Goal: Book appointment/travel/reservation

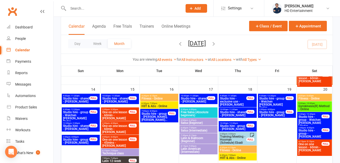
scroll to position [405, 0]
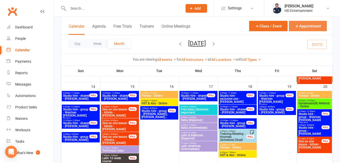
click at [308, 27] on button "Appointment" at bounding box center [308, 26] width 38 height 10
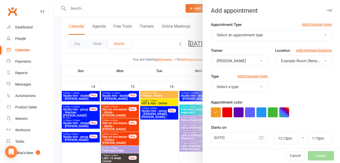
click at [220, 36] on span "Select an appointment type" at bounding box center [240, 35] width 46 height 5
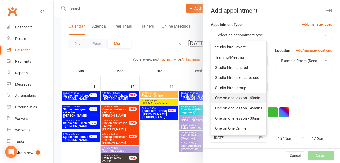
click at [244, 99] on span "One on one lesson - 60min" at bounding box center [237, 97] width 45 height 5
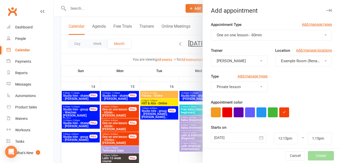
click at [283, 60] on span "Example Room (Rename me!)" at bounding box center [306, 61] width 50 height 5
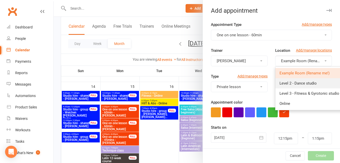
click at [286, 83] on span "Level 2 - Dance studio" at bounding box center [298, 83] width 37 height 5
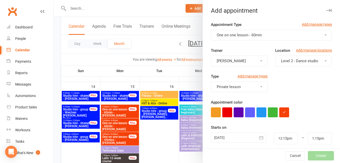
click at [227, 137] on div at bounding box center [238, 137] width 55 height 10
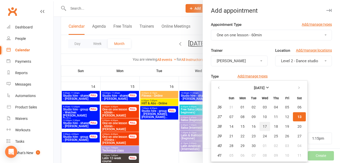
click at [263, 126] on span "17" at bounding box center [265, 126] width 4 height 4
type input "[DATE]"
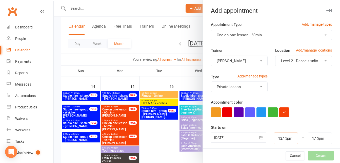
click at [278, 138] on input "12:15pm" at bounding box center [286, 138] width 24 height 12
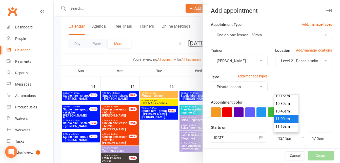
type input "11:00am"
type input "12:00pm"
click at [279, 118] on li "11:00am" at bounding box center [286, 119] width 24 height 8
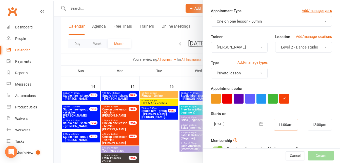
scroll to position [51, 0]
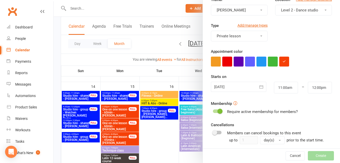
click at [218, 111] on span at bounding box center [220, 110] width 5 height 5
click at [213, 110] on input "checkbox" at bounding box center [213, 110] width 0 height 0
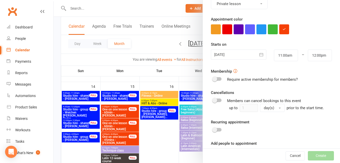
scroll to position [101, 0]
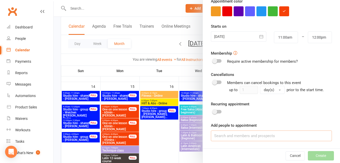
click at [234, 138] on input at bounding box center [271, 135] width 121 height 11
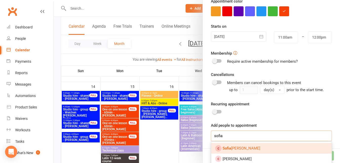
type input "sofia"
click at [238, 147] on span "[PERSON_NAME]" at bounding box center [242, 148] width 38 height 5
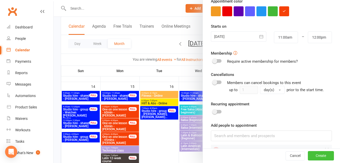
click at [308, 157] on button "Create" at bounding box center [321, 155] width 26 height 9
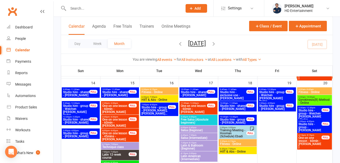
scroll to position [405, 0]
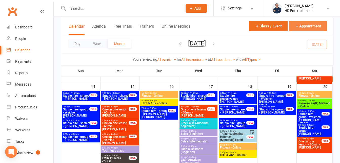
click at [307, 25] on button "Appointment" at bounding box center [308, 26] width 38 height 10
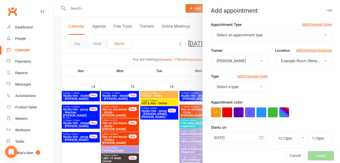
click at [239, 33] on span "Select an appointment type" at bounding box center [240, 35] width 46 height 5
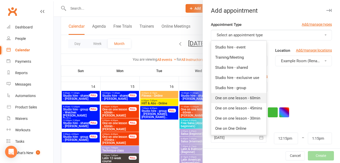
drag, startPoint x: 242, startPoint y: 99, endPoint x: 244, endPoint y: 96, distance: 2.8
click at [242, 98] on span "One on one lesson - 60min" at bounding box center [237, 97] width 45 height 5
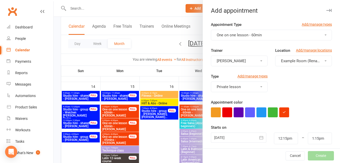
click at [282, 57] on button "Example Room (Rename me!)" at bounding box center [303, 60] width 57 height 11
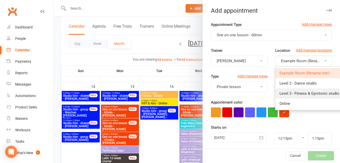
click at [280, 93] on span "Level 3 - Fitness & Gyrotonic studio" at bounding box center [310, 93] width 60 height 5
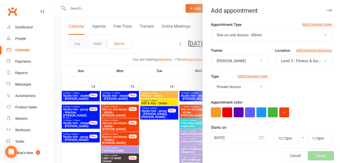
click at [234, 134] on div at bounding box center [238, 137] width 55 height 10
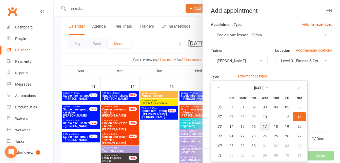
click at [264, 126] on span "17" at bounding box center [265, 126] width 4 height 4
type input "[DATE]"
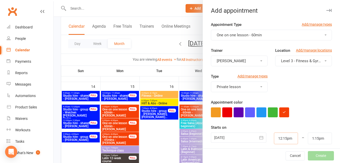
click at [274, 137] on input "12:15pm" at bounding box center [286, 138] width 24 height 12
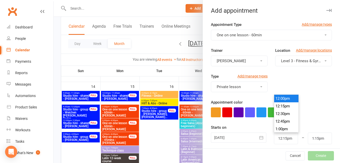
type input "12:00pm"
type input "1:00pm"
click at [274, 98] on li "12:00pm" at bounding box center [286, 98] width 24 height 8
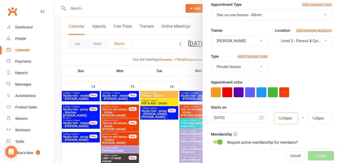
scroll to position [51, 0]
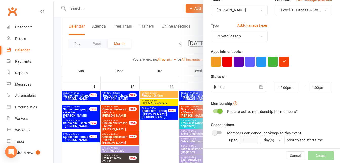
click at [218, 112] on span at bounding box center [220, 110] width 5 height 5
click at [213, 110] on input "checkbox" at bounding box center [213, 110] width 0 height 0
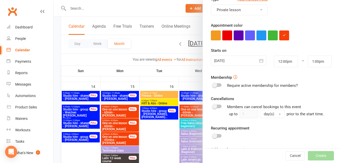
scroll to position [101, 0]
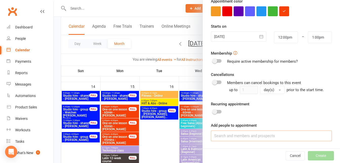
click at [235, 133] on input at bounding box center [271, 135] width 121 height 11
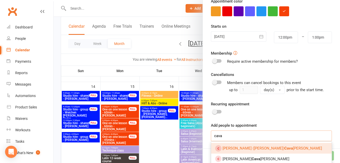
type input "cava"
click at [231, 147] on span "[PERSON_NAME] ([PERSON_NAME]) [PERSON_NAME]" at bounding box center [273, 148] width 100 height 5
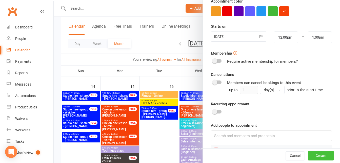
click at [308, 157] on button "Create" at bounding box center [321, 155] width 26 height 9
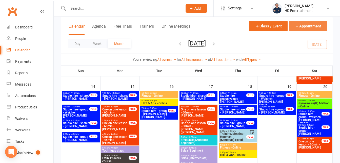
click at [295, 27] on icon "button" at bounding box center [297, 26] width 5 height 5
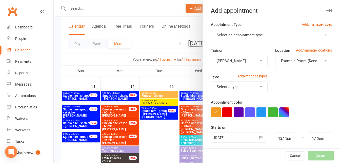
drag, startPoint x: 288, startPoint y: 35, endPoint x: 286, endPoint y: 32, distance: 3.2
click at [286, 32] on button "Select an appointment type" at bounding box center [271, 35] width 121 height 11
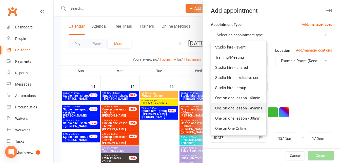
click at [249, 108] on span "One on one lesson - 45mins" at bounding box center [238, 108] width 47 height 5
type input "1:00pm"
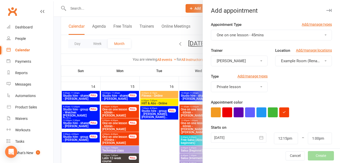
click at [300, 58] on button "Example Room (Rename me!)" at bounding box center [303, 60] width 57 height 11
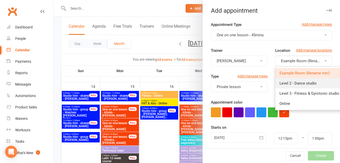
click at [292, 79] on link "Level 2 - Dance studio" at bounding box center [310, 83] width 68 height 10
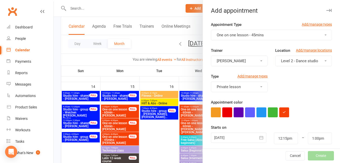
drag, startPoint x: 230, startPoint y: 136, endPoint x: 239, endPoint y: 137, distance: 9.1
click at [230, 137] on div at bounding box center [238, 137] width 55 height 10
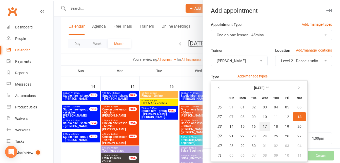
click at [260, 125] on button "17" at bounding box center [265, 126] width 11 height 9
type input "[DATE]"
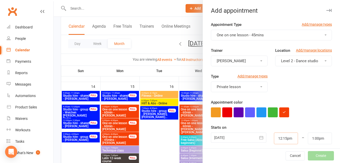
click at [274, 136] on input "12:15pm" at bounding box center [286, 138] width 24 height 12
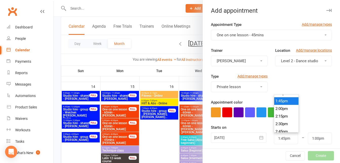
click at [279, 97] on li "1:45pm" at bounding box center [286, 101] width 24 height 8
click at [284, 142] on input "1:45pm" at bounding box center [286, 138] width 24 height 12
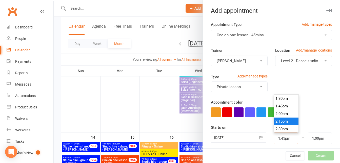
scroll to position [385, 0]
type input "1:00pm"
click at [277, 107] on li "1:00pm" at bounding box center [286, 109] width 24 height 8
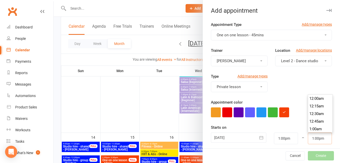
click at [310, 140] on input "1:00pm" at bounding box center [320, 138] width 24 height 12
type input "1:45pm"
click at [309, 128] on li "1:45pm" at bounding box center [320, 129] width 24 height 8
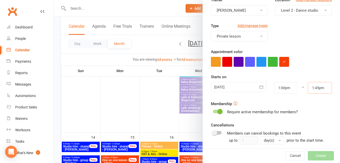
scroll to position [51, 0]
click at [218, 111] on span at bounding box center [220, 110] width 5 height 5
click at [213, 110] on input "checkbox" at bounding box center [213, 110] width 0 height 0
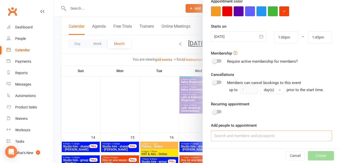
click at [234, 137] on input at bounding box center [271, 135] width 121 height 11
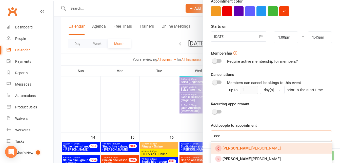
type input "dee"
click at [231, 147] on span "[PERSON_NAME]" at bounding box center [252, 148] width 58 height 5
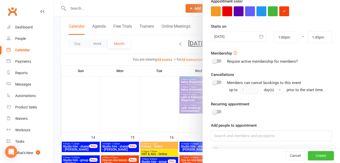
click at [310, 156] on button "Create" at bounding box center [321, 155] width 26 height 9
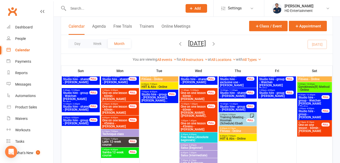
scroll to position [431, 0]
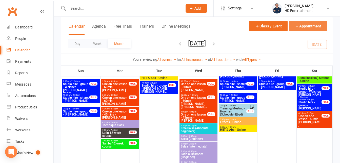
click at [308, 29] on button "Appointment" at bounding box center [308, 26] width 38 height 10
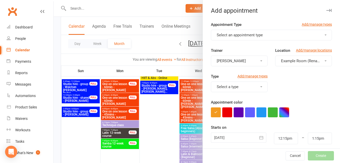
click at [243, 36] on span "Select an appointment type" at bounding box center [240, 35] width 46 height 5
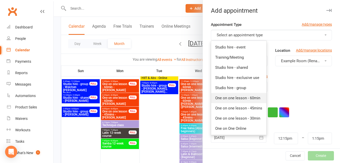
drag, startPoint x: 243, startPoint y: 97, endPoint x: 248, endPoint y: 95, distance: 5.9
click at [243, 98] on span "One on one lesson - 60min" at bounding box center [237, 97] width 45 height 5
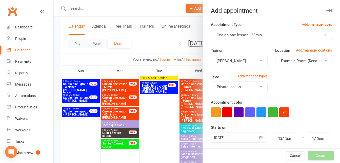
click at [297, 64] on button "Example Room (Rename me!)" at bounding box center [303, 60] width 57 height 11
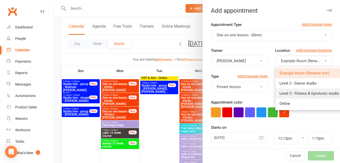
click at [286, 94] on span "Level 3 - Fitness & Gyrotonic studio" at bounding box center [310, 93] width 60 height 5
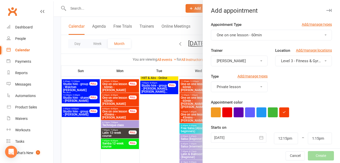
click at [234, 136] on div at bounding box center [238, 137] width 55 height 10
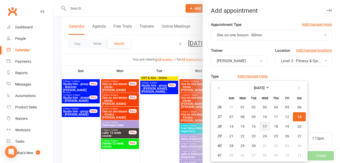
click at [265, 124] on button "17" at bounding box center [265, 126] width 11 height 9
type input "[DATE]"
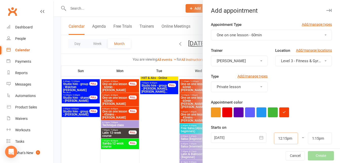
click at [276, 137] on input "12:15pm" at bounding box center [286, 138] width 24 height 12
type input "2:00pm"
type input "3:00pm"
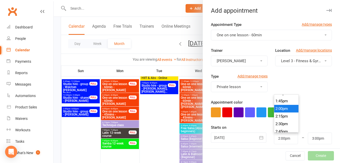
click at [278, 106] on li "2:00pm" at bounding box center [286, 109] width 24 height 8
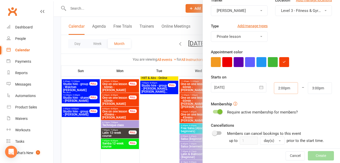
scroll to position [51, 0]
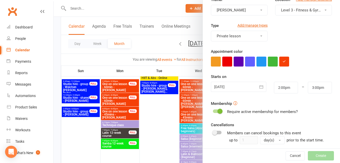
click at [216, 112] on div at bounding box center [217, 111] width 9 height 4
click at [213, 110] on input "checkbox" at bounding box center [213, 110] width 0 height 0
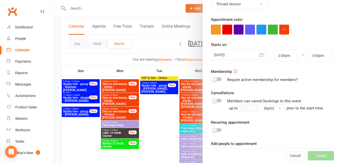
scroll to position [101, 0]
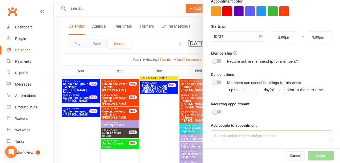
click at [224, 135] on input at bounding box center [271, 135] width 121 height 11
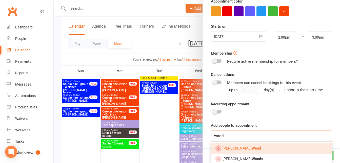
type input "wood"
click at [225, 146] on span "[PERSON_NAME]" at bounding box center [242, 148] width 38 height 5
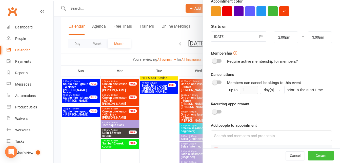
click at [308, 157] on button "Create" at bounding box center [321, 155] width 26 height 9
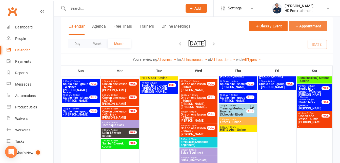
click at [303, 29] on button "Appointment" at bounding box center [308, 26] width 38 height 10
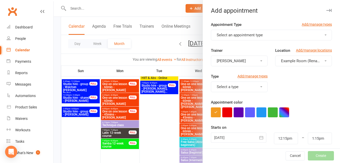
click at [261, 35] on button "Select an appointment type" at bounding box center [271, 35] width 121 height 11
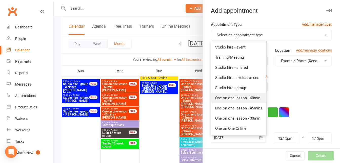
click at [256, 95] on link "One on one lesson - 60min" at bounding box center [238, 98] width 55 height 10
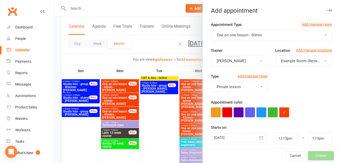
click at [281, 64] on button "Example Room (Rename me!)" at bounding box center [303, 60] width 57 height 11
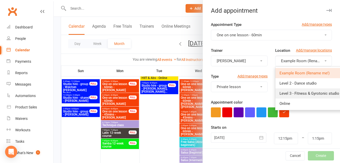
click at [282, 91] on span "Level 3 - Fitness & Gyrotonic studio" at bounding box center [310, 93] width 60 height 5
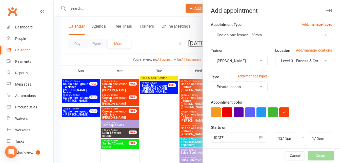
click at [226, 135] on div at bounding box center [238, 137] width 55 height 10
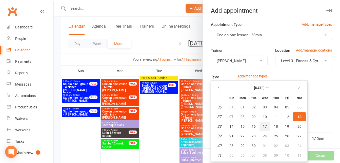
click at [265, 122] on button "17" at bounding box center [265, 126] width 11 height 9
type input "[DATE]"
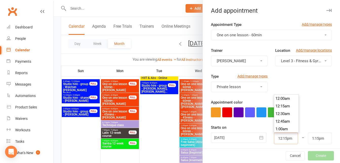
click at [289, 135] on input "12:15pm" at bounding box center [286, 138] width 24 height 12
type input "3:00pm"
type input "4:00pm"
click at [278, 116] on li "3:00pm" at bounding box center [286, 114] width 24 height 8
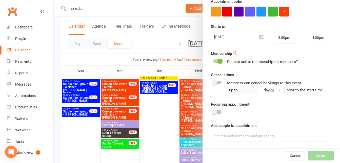
scroll to position [101, 0]
click at [219, 62] on span at bounding box center [220, 60] width 5 height 5
click at [213, 60] on input "checkbox" at bounding box center [213, 60] width 0 height 0
click at [228, 135] on input at bounding box center [271, 135] width 121 height 11
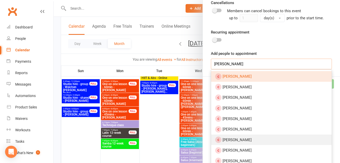
scroll to position [177, 0]
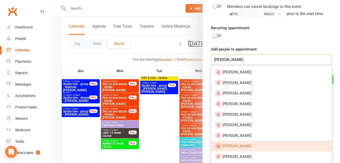
type input "[PERSON_NAME]"
click at [243, 147] on span "[PERSON_NAME]" at bounding box center [237, 145] width 29 height 5
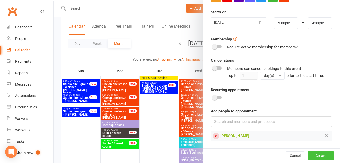
click at [308, 157] on button "Create" at bounding box center [321, 155] width 26 height 9
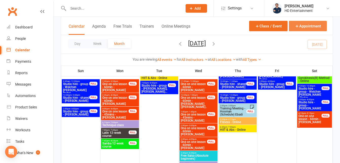
click at [300, 26] on button "Appointment" at bounding box center [308, 26] width 38 height 10
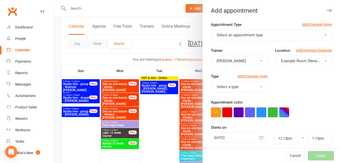
click at [278, 33] on button "Select an appointment type" at bounding box center [271, 35] width 121 height 11
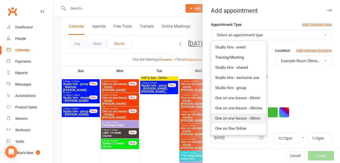
click at [251, 115] on link "One on one lesson - 30min" at bounding box center [238, 118] width 55 height 10
type input "12:45pm"
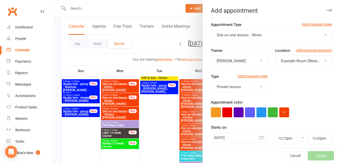
click at [283, 60] on span "Example Room (Rename me!)" at bounding box center [306, 61] width 50 height 5
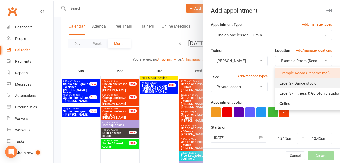
click at [281, 85] on link "Level 2 - Dance studio" at bounding box center [310, 83] width 68 height 10
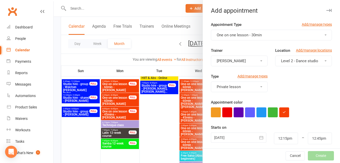
click at [221, 135] on div at bounding box center [238, 137] width 55 height 10
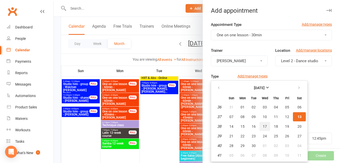
click at [266, 125] on button "17" at bounding box center [265, 126] width 11 height 9
type input "[DATE]"
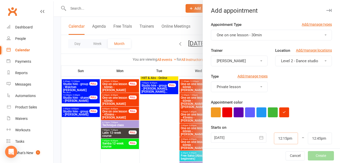
click at [275, 137] on input "12:15pm" at bounding box center [286, 138] width 24 height 12
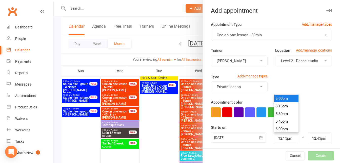
type input "5:00pm"
click at [274, 99] on li "5:00pm" at bounding box center [286, 98] width 24 height 8
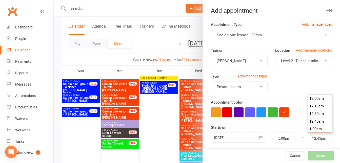
click at [311, 138] on input "12:45pm" at bounding box center [320, 138] width 24 height 12
type input "5:30pm"
click at [311, 122] on li "5:30pm" at bounding box center [320, 124] width 24 height 8
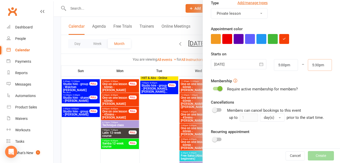
scroll to position [76, 0]
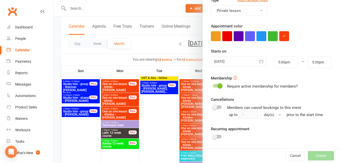
click at [218, 86] on span at bounding box center [220, 85] width 5 height 5
click at [213, 85] on input "checkbox" at bounding box center [213, 85] width 0 height 0
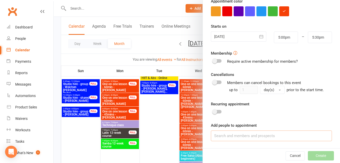
click at [241, 134] on input at bounding box center [271, 135] width 121 height 11
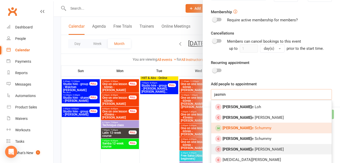
scroll to position [151, 0]
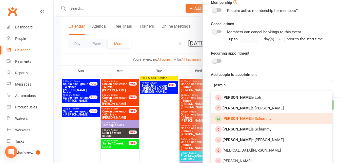
type input "jasmin"
click at [249, 120] on span "[PERSON_NAME] e [PERSON_NAME]" at bounding box center [247, 118] width 49 height 5
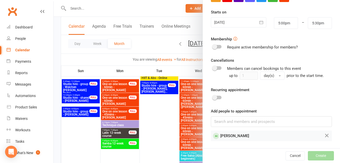
click at [311, 156] on div "Cancel Create" at bounding box center [271, 155] width 137 height 14
click at [311, 156] on button "Create" at bounding box center [321, 155] width 26 height 9
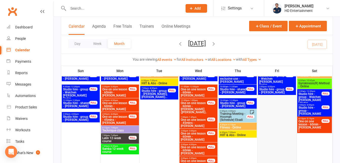
scroll to position [405, 0]
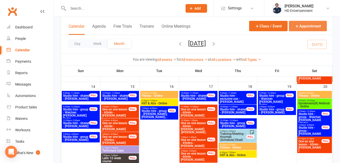
click at [311, 28] on button "Appointment" at bounding box center [308, 26] width 38 height 10
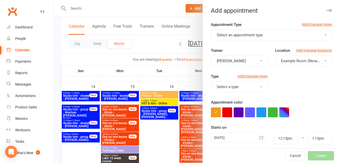
click at [283, 34] on button "Select an appointment type" at bounding box center [271, 35] width 121 height 11
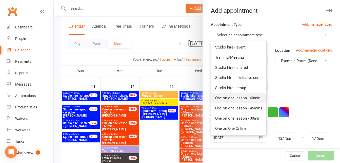
click at [257, 101] on link "One on one lesson - 60min" at bounding box center [238, 98] width 55 height 10
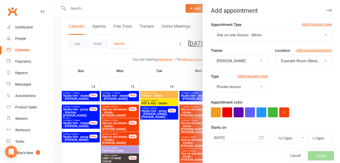
click at [285, 62] on span "Example Room (Rename me!)" at bounding box center [306, 61] width 50 height 5
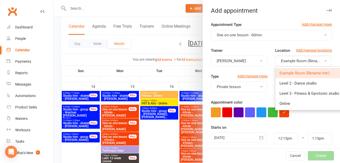
click at [246, 31] on button "One on one lesson - 60min" at bounding box center [271, 35] width 121 height 11
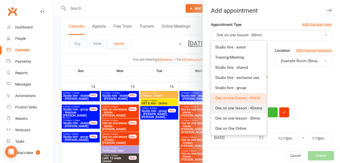
click at [255, 107] on span "One on one lesson - 45mins" at bounding box center [238, 108] width 47 height 5
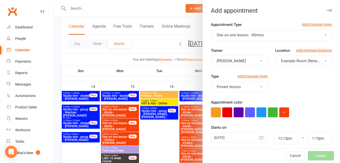
type input "1:00pm"
click at [285, 61] on span "Example Room (Rename me!)" at bounding box center [306, 61] width 50 height 5
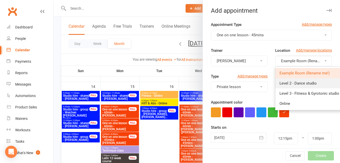
click at [284, 81] on span "Level 2 - Dance studio" at bounding box center [298, 83] width 37 height 5
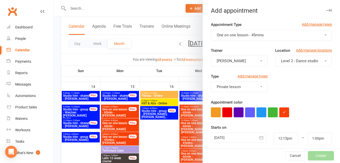
drag, startPoint x: 221, startPoint y: 136, endPoint x: 226, endPoint y: 134, distance: 5.3
click at [221, 136] on div at bounding box center [238, 137] width 55 height 10
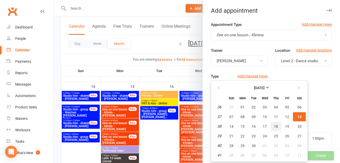
click at [274, 125] on span "18" at bounding box center [276, 126] width 4 height 4
type input "[DATE]"
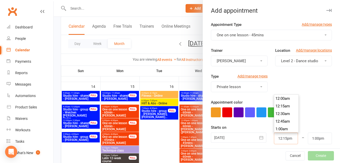
click at [276, 136] on input "12:15pm" at bounding box center [286, 138] width 24 height 12
type input "4:30pm"
click at [280, 108] on li "4:30pm" at bounding box center [286, 109] width 24 height 8
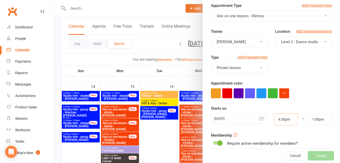
scroll to position [51, 0]
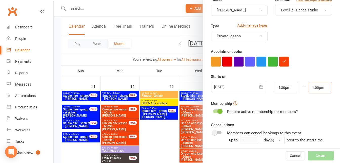
click at [308, 88] on input "1:00pm" at bounding box center [320, 88] width 24 height 12
type input "5:15pm"
click at [312, 108] on li "5:15pm" at bounding box center [320, 108] width 24 height 8
click at [220, 110] on span at bounding box center [220, 110] width 5 height 5
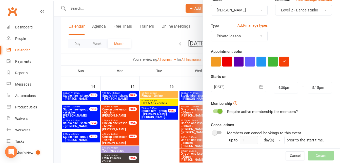
click at [213, 110] on input "checkbox" at bounding box center [213, 110] width 0 height 0
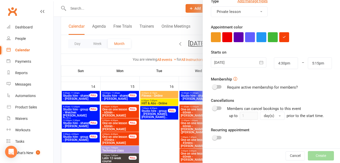
scroll to position [101, 0]
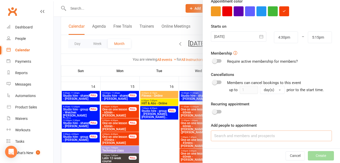
click at [242, 133] on input at bounding box center [271, 135] width 121 height 11
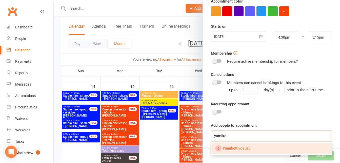
type input "yumiko"
click at [241, 148] on span "[PERSON_NAME]" at bounding box center [237, 148] width 28 height 5
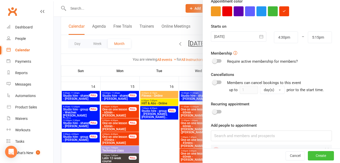
click at [310, 157] on button "Create" at bounding box center [321, 155] width 26 height 9
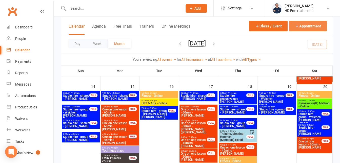
click at [306, 26] on button "Appointment" at bounding box center [308, 26] width 38 height 10
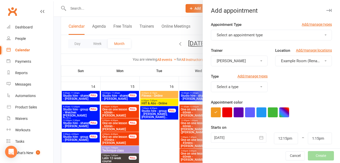
click at [285, 38] on button "Select an appointment type" at bounding box center [271, 35] width 121 height 11
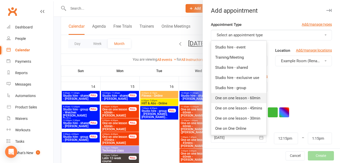
click at [250, 100] on span "One on one lesson - 60min" at bounding box center [237, 97] width 45 height 5
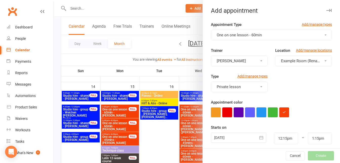
click at [289, 61] on span "Example Room (Rename me!)" at bounding box center [306, 61] width 50 height 5
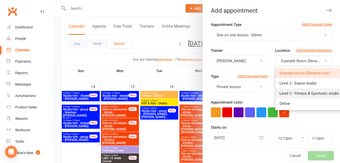
click at [280, 92] on span "Level 3 - Fitness & Gyrotonic studio" at bounding box center [310, 93] width 60 height 5
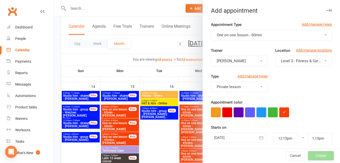
click at [224, 135] on div at bounding box center [238, 137] width 55 height 10
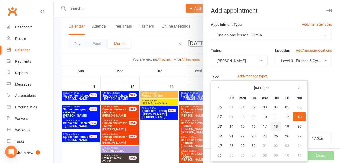
click at [275, 125] on span "18" at bounding box center [276, 126] width 4 height 4
type input "[DATE]"
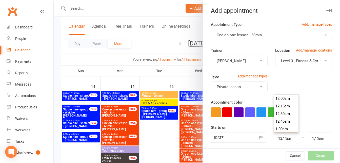
click at [276, 133] on input "12:15pm" at bounding box center [286, 138] width 24 height 12
type input "7:00pm"
type input "8:00pm"
click at [277, 106] on li "7:00pm" at bounding box center [286, 109] width 24 height 8
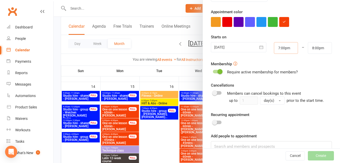
scroll to position [101, 0]
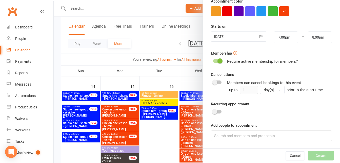
click at [218, 61] on span at bounding box center [220, 60] width 5 height 5
click at [213, 60] on input "checkbox" at bounding box center [213, 60] width 0 height 0
click at [241, 137] on input at bounding box center [271, 135] width 121 height 11
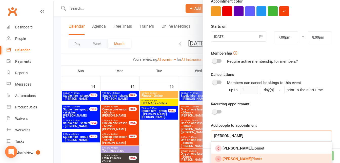
type input "[PERSON_NAME]"
click at [249, 156] on link "[PERSON_NAME] Plants" at bounding box center [271, 158] width 121 height 11
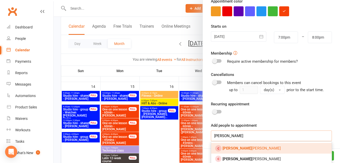
type input "[PERSON_NAME]"
click at [245, 148] on span "[PERSON_NAME]" at bounding box center [252, 148] width 58 height 5
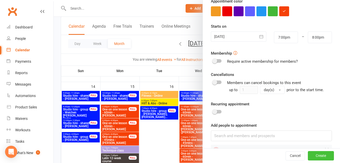
click at [313, 158] on button "Create" at bounding box center [321, 155] width 26 height 9
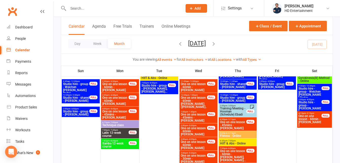
scroll to position [405, 0]
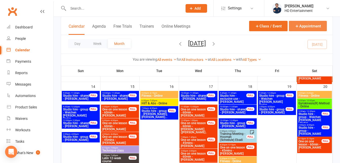
click at [308, 26] on button "Appointment" at bounding box center [308, 26] width 38 height 10
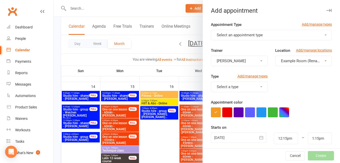
click at [273, 32] on button "Select an appointment type" at bounding box center [271, 35] width 121 height 11
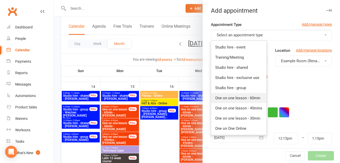
click at [244, 98] on span "One on one lesson - 60min" at bounding box center [237, 97] width 45 height 5
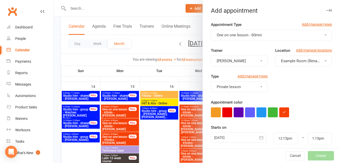
click at [278, 65] on button "Example Room (Rename me!)" at bounding box center [303, 60] width 57 height 11
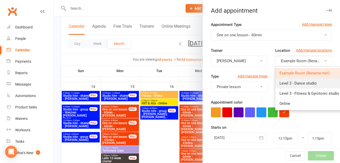
click at [280, 80] on link "Level 2 - Dance studio" at bounding box center [310, 83] width 68 height 10
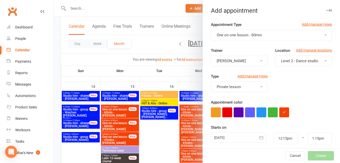
click at [225, 138] on div at bounding box center [238, 137] width 55 height 10
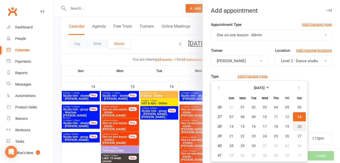
click at [298, 126] on span "20" at bounding box center [300, 126] width 4 height 4
type input "[DATE]"
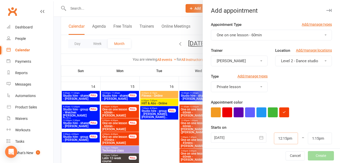
click at [274, 140] on input "12:15pm" at bounding box center [286, 138] width 24 height 12
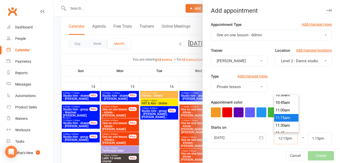
scroll to position [314, 0]
type input "11:00am"
type input "12:00pm"
click at [279, 119] on li "11:00am" at bounding box center [286, 119] width 24 height 8
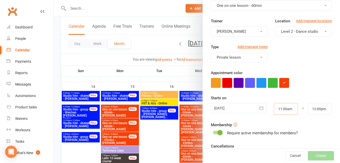
scroll to position [76, 0]
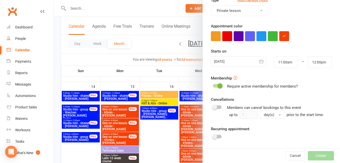
click at [218, 85] on span at bounding box center [220, 85] width 5 height 5
click at [213, 85] on input "checkbox" at bounding box center [213, 85] width 0 height 0
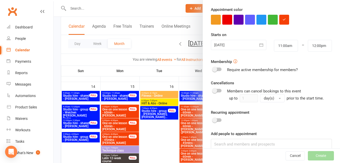
scroll to position [101, 0]
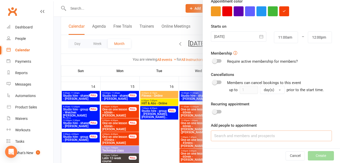
click at [255, 133] on input at bounding box center [271, 135] width 121 height 11
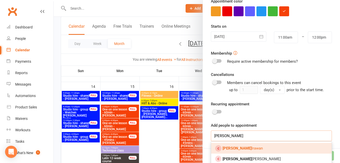
type input "[PERSON_NAME]"
click at [242, 149] on span "[PERSON_NAME]" at bounding box center [243, 148] width 40 height 5
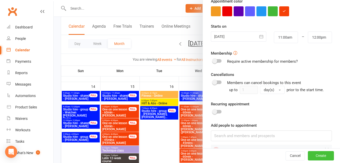
click at [308, 155] on button "Create" at bounding box center [321, 155] width 26 height 9
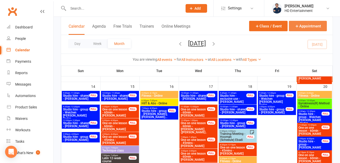
click at [303, 24] on button "Appointment" at bounding box center [308, 26] width 38 height 10
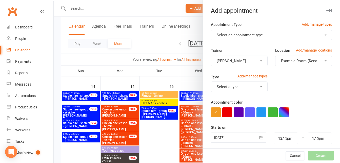
click at [278, 34] on button "Select an appointment type" at bounding box center [271, 35] width 121 height 11
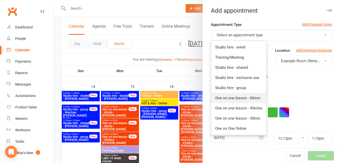
click at [246, 95] on link "One on one lesson - 60min" at bounding box center [238, 98] width 55 height 10
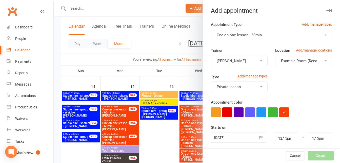
click at [275, 61] on button "Example Room (Rename me!)" at bounding box center [303, 60] width 57 height 11
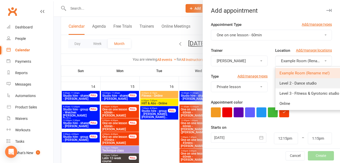
click at [280, 83] on span "Level 2 - Dance studio" at bounding box center [298, 83] width 37 height 5
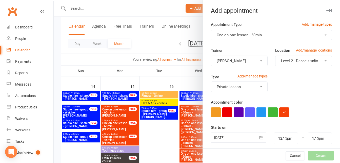
click at [237, 138] on div at bounding box center [238, 137] width 55 height 10
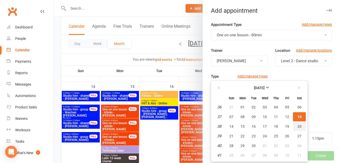
click at [299, 127] on span "20" at bounding box center [300, 126] width 4 height 4
type input "[DATE]"
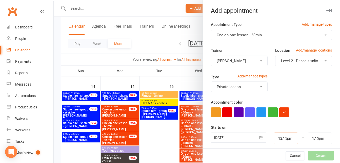
click at [279, 137] on input "12:15pm" at bounding box center [286, 138] width 24 height 12
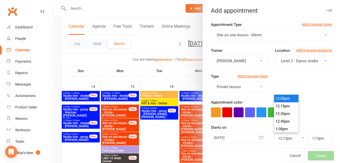
type input "12:00pm"
type input "1:00pm"
click at [274, 98] on li "12:00pm" at bounding box center [286, 98] width 24 height 8
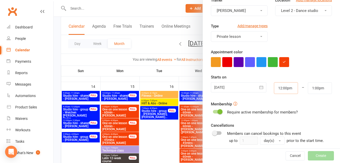
scroll to position [51, 0]
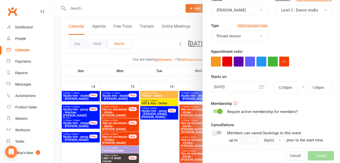
click at [220, 111] on span at bounding box center [220, 110] width 5 height 5
click at [213, 110] on input "checkbox" at bounding box center [213, 110] width 0 height 0
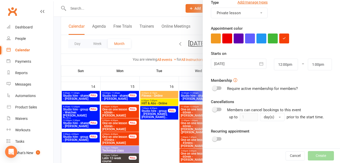
scroll to position [101, 0]
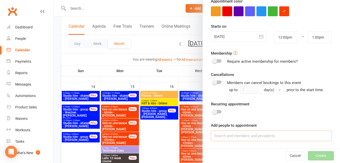
click at [245, 134] on input at bounding box center [271, 135] width 121 height 11
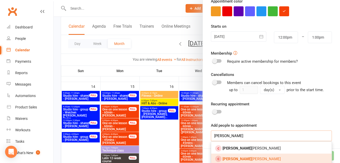
type input "[PERSON_NAME]"
click at [241, 158] on link "[PERSON_NAME]" at bounding box center [271, 158] width 121 height 11
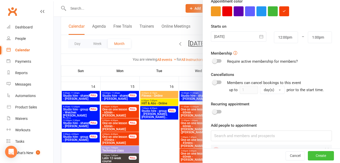
click at [315, 157] on button "Create" at bounding box center [321, 155] width 26 height 9
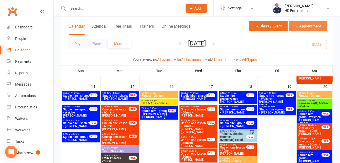
click at [300, 27] on button "Appointment" at bounding box center [308, 26] width 38 height 10
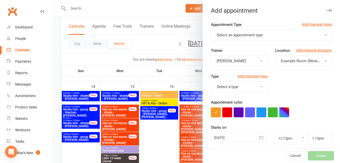
click at [278, 33] on button "Select an appointment type" at bounding box center [271, 35] width 121 height 11
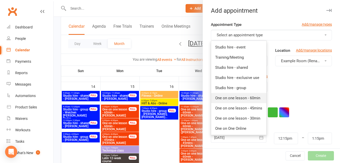
drag, startPoint x: 238, startPoint y: 100, endPoint x: 240, endPoint y: 98, distance: 3.4
click at [238, 100] on link "One on one lesson - 60min" at bounding box center [238, 98] width 55 height 10
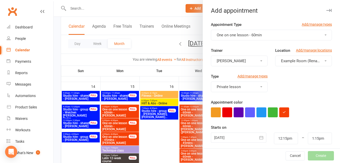
click at [281, 59] on span "Example Room (Rename me!)" at bounding box center [306, 61] width 50 height 5
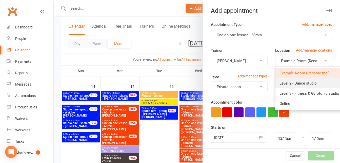
click at [288, 83] on span "Level 2 - Dance studio" at bounding box center [298, 83] width 37 height 5
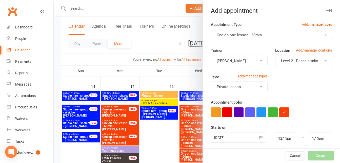
click at [224, 134] on div at bounding box center [238, 137] width 55 height 10
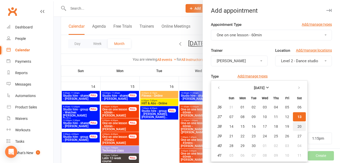
click at [298, 126] on span "20" at bounding box center [300, 126] width 4 height 4
type input "[DATE]"
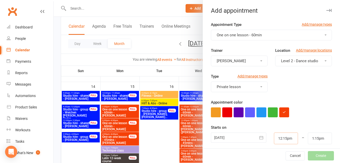
click at [283, 137] on input "12:15pm" at bounding box center [286, 138] width 24 height 12
type input "1:00pm"
type input "2:00pm"
click at [278, 126] on li "1:00pm" at bounding box center [286, 129] width 24 height 8
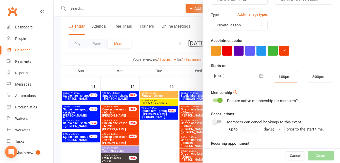
scroll to position [76, 0]
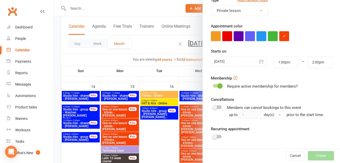
click at [218, 85] on span at bounding box center [220, 85] width 5 height 5
click at [213, 85] on input "checkbox" at bounding box center [213, 85] width 0 height 0
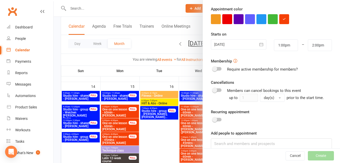
scroll to position [101, 0]
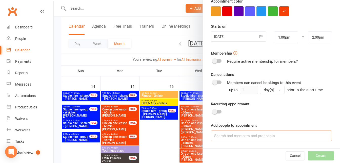
click at [247, 136] on input at bounding box center [271, 135] width 121 height 11
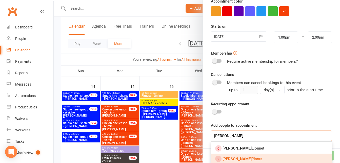
type input "[PERSON_NAME]"
click at [243, 156] on link "[PERSON_NAME] Plants" at bounding box center [271, 158] width 121 height 11
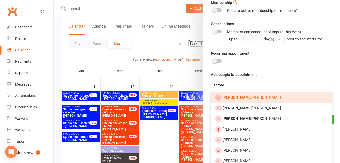
scroll to position [146, 0]
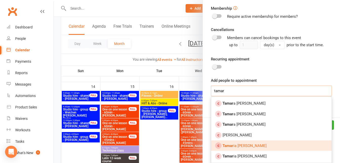
type input "tamar"
click at [239, 145] on span "Tamar ia [PERSON_NAME]" at bounding box center [245, 145] width 44 height 5
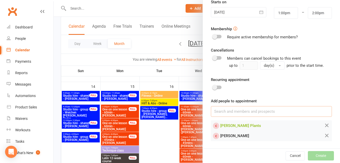
scroll to position [125, 0]
click at [309, 152] on button "Create" at bounding box center [321, 155] width 26 height 9
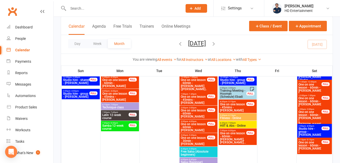
scroll to position [456, 0]
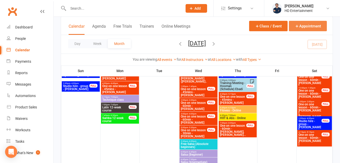
click at [304, 27] on button "Appointment" at bounding box center [308, 26] width 38 height 10
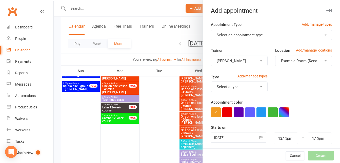
click at [243, 35] on span "Select an appointment type" at bounding box center [240, 35] width 46 height 5
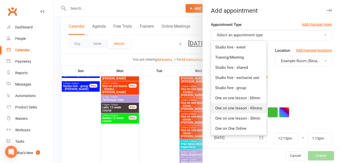
click at [250, 109] on span "One on one lesson - 45mins" at bounding box center [238, 108] width 47 height 5
type input "1:00pm"
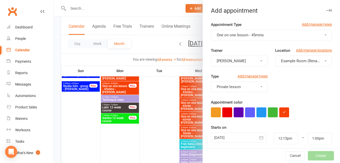
click at [281, 61] on span "Example Room (Rename me!)" at bounding box center [306, 61] width 50 height 5
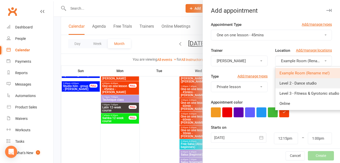
click at [280, 83] on span "Level 2 - Dance studio" at bounding box center [298, 83] width 37 height 5
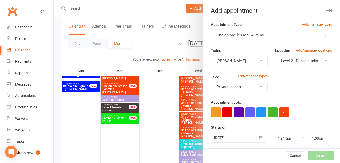
drag, startPoint x: 235, startPoint y: 137, endPoint x: 245, endPoint y: 130, distance: 12.1
click at [235, 137] on div at bounding box center [238, 137] width 55 height 10
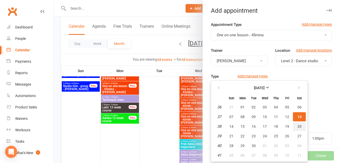
click at [300, 127] on button "20" at bounding box center [299, 126] width 13 height 9
type input "[DATE]"
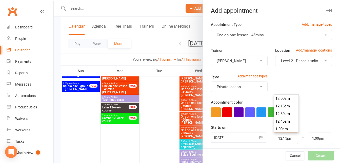
click at [284, 138] on input "12:15pm" at bounding box center [286, 138] width 24 height 12
type input "2:00pm"
click at [274, 105] on li "2:00pm" at bounding box center [286, 109] width 24 height 8
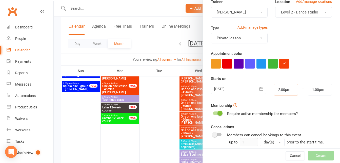
scroll to position [51, 0]
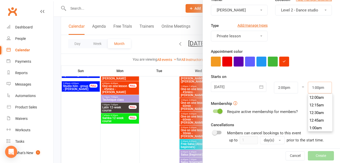
click at [309, 88] on input "1:00pm" at bounding box center [320, 88] width 24 height 12
type input "2:45pm"
click at [308, 105] on li "2:45pm" at bounding box center [320, 108] width 24 height 8
click at [220, 109] on span at bounding box center [220, 110] width 5 height 5
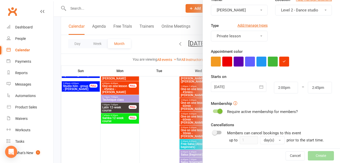
click at [213, 110] on input "checkbox" at bounding box center [213, 110] width 0 height 0
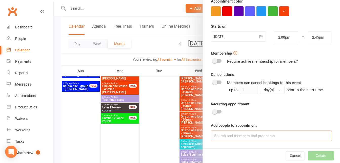
click at [241, 133] on input at bounding box center [271, 135] width 121 height 11
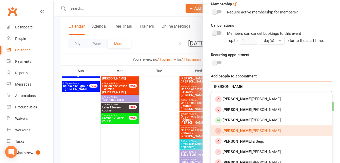
scroll to position [151, 0]
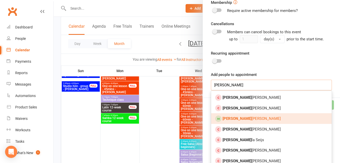
type input "[PERSON_NAME]"
click at [237, 119] on span "[PERSON_NAME]" at bounding box center [252, 118] width 58 height 5
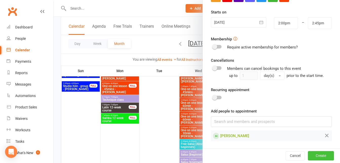
click at [308, 156] on button "Create" at bounding box center [321, 155] width 26 height 9
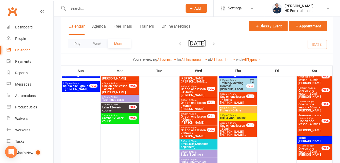
click at [301, 107] on span "One on one lesson - 60min - [PERSON_NAME], [PERSON_NAME]..." at bounding box center [310, 112] width 24 height 18
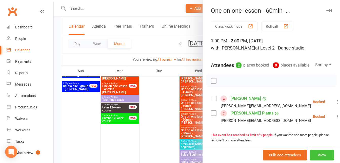
click at [314, 157] on button "View" at bounding box center [322, 154] width 24 height 11
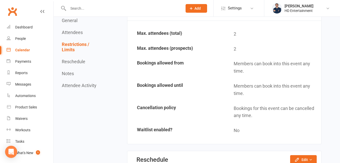
scroll to position [405, 0]
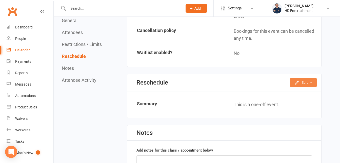
click at [294, 82] on button "Edit" at bounding box center [303, 82] width 27 height 9
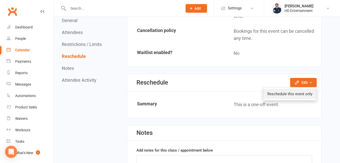
click at [284, 95] on link "Reschedule this event only" at bounding box center [289, 94] width 53 height 10
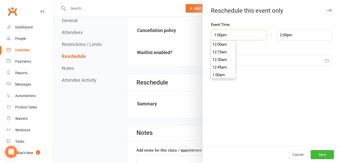
click at [244, 32] on input "1:00pm" at bounding box center [238, 35] width 55 height 11
type input "3:15pm"
type input "4:15pm"
click at [222, 67] on li "3:15pm" at bounding box center [223, 70] width 24 height 8
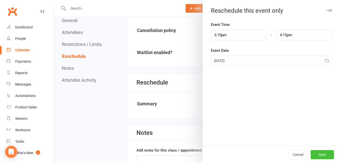
click at [319, 153] on button "Save" at bounding box center [322, 154] width 23 height 9
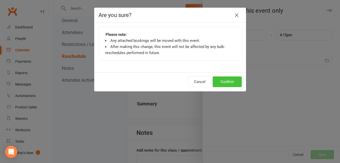
click at [226, 81] on button "Confirm" at bounding box center [227, 81] width 29 height 11
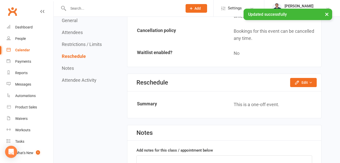
click at [16, 49] on div "Calendar" at bounding box center [22, 50] width 15 height 4
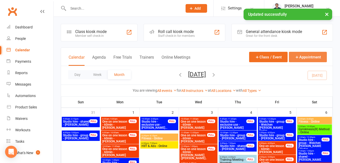
click at [316, 58] on button "Appointment" at bounding box center [308, 57] width 38 height 10
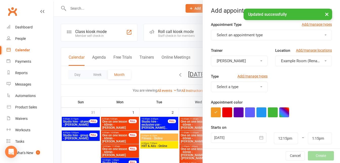
click at [247, 36] on span "Select an appointment type" at bounding box center [240, 35] width 46 height 5
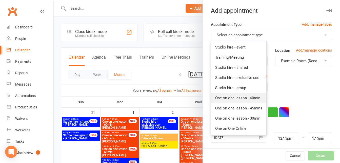
click at [252, 98] on span "One on one lesson - 60min" at bounding box center [237, 97] width 45 height 5
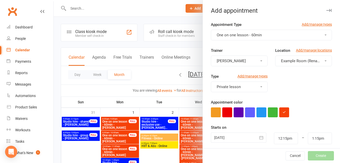
click at [277, 57] on button "Example Room (Rename me!)" at bounding box center [303, 60] width 57 height 11
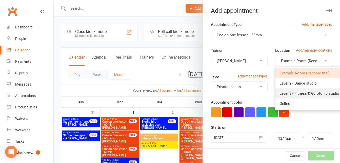
click at [276, 97] on link "Level 3 - Fitness & Gyrotonic studio" at bounding box center [310, 93] width 68 height 10
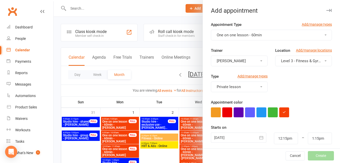
click at [225, 137] on div at bounding box center [238, 137] width 55 height 10
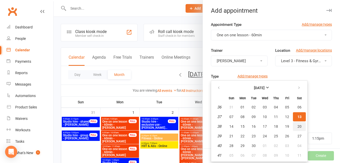
click at [300, 129] on button "20" at bounding box center [299, 126] width 13 height 9
type input "[DATE]"
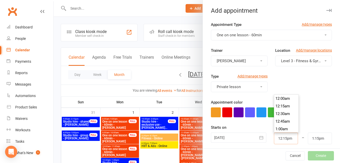
click at [282, 139] on input "12:15pm" at bounding box center [286, 138] width 24 height 12
type input "1:00pm"
type input "2:00pm"
click at [280, 131] on li "1:00pm" at bounding box center [286, 129] width 24 height 8
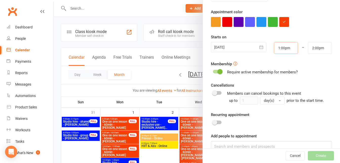
scroll to position [101, 0]
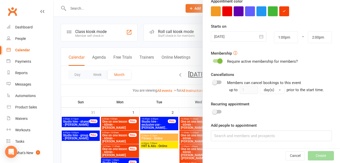
click at [218, 59] on span at bounding box center [220, 60] width 5 height 5
click at [213, 60] on input "checkbox" at bounding box center [213, 60] width 0 height 0
click at [233, 139] on input at bounding box center [271, 135] width 121 height 11
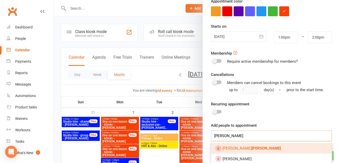
type input "[PERSON_NAME]"
click at [252, 149] on strong "[PERSON_NAME]" at bounding box center [266, 148] width 29 height 5
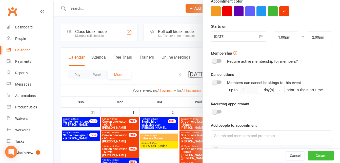
click at [309, 155] on button "Create" at bounding box center [321, 155] width 26 height 9
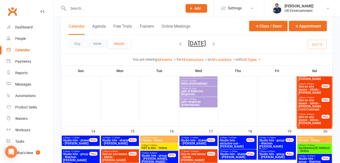
scroll to position [329, 0]
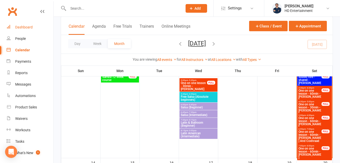
click at [24, 26] on div "Dashboard" at bounding box center [23, 27] width 17 height 4
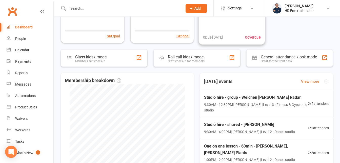
scroll to position [76, 0]
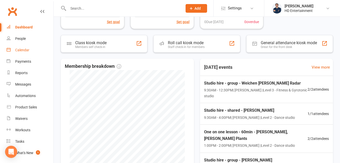
click at [21, 45] on link "Calendar" at bounding box center [30, 49] width 47 height 11
